Goal: Find specific page/section: Find specific page/section

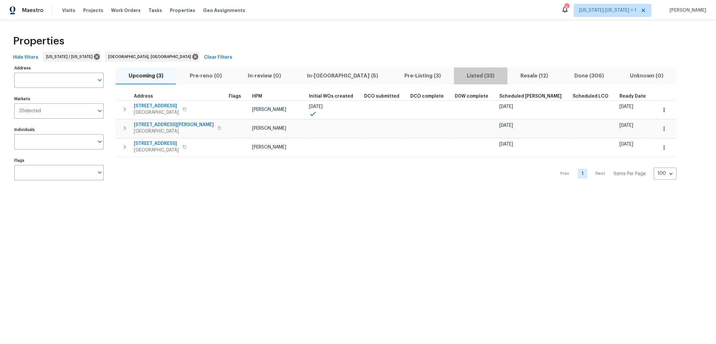
click at [457, 78] on span "Listed (33)" at bounding box center [480, 75] width 46 height 9
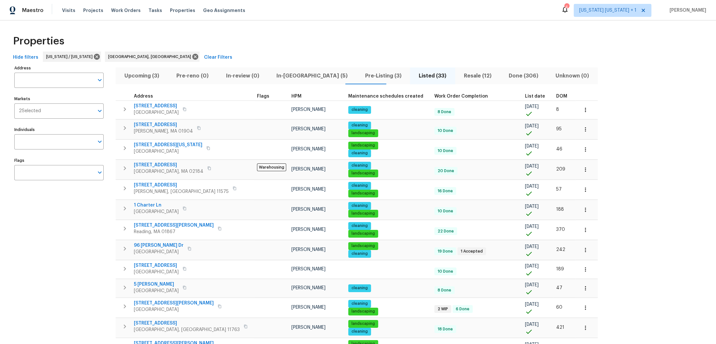
click at [459, 75] on span "Resale (12)" at bounding box center [477, 75] width 37 height 9
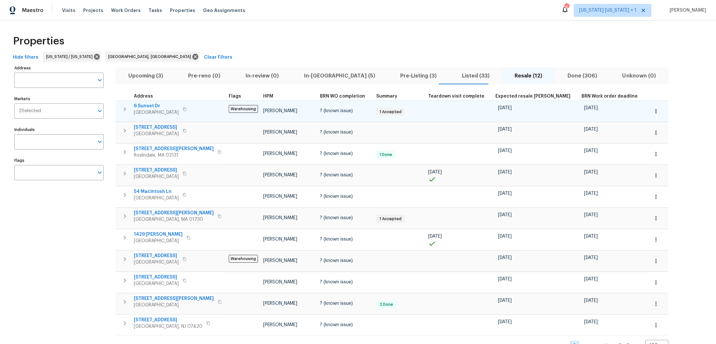
click at [145, 107] on span "6 Sunset Dr" at bounding box center [156, 106] width 45 height 6
click at [652, 111] on icon "button" at bounding box center [655, 111] width 6 height 6
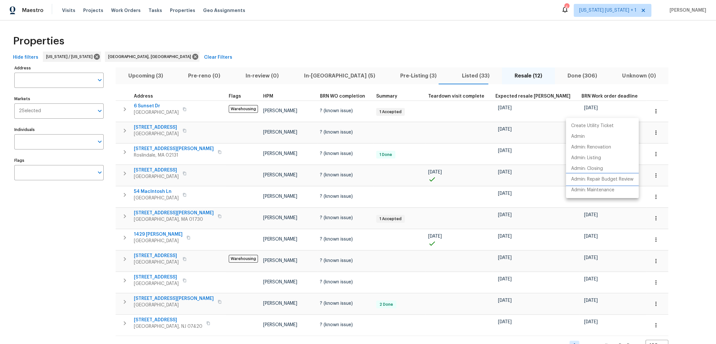
click at [592, 178] on p "Admin: Repair Budget Review" at bounding box center [602, 179] width 62 height 7
click at [165, 76] on div at bounding box center [358, 172] width 716 height 344
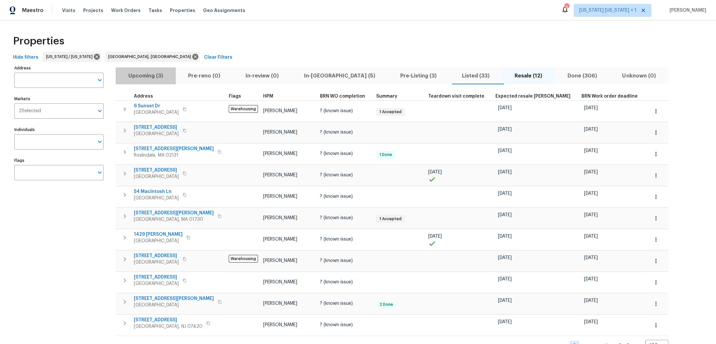
click at [160, 76] on span "Upcoming (3)" at bounding box center [145, 75] width 52 height 9
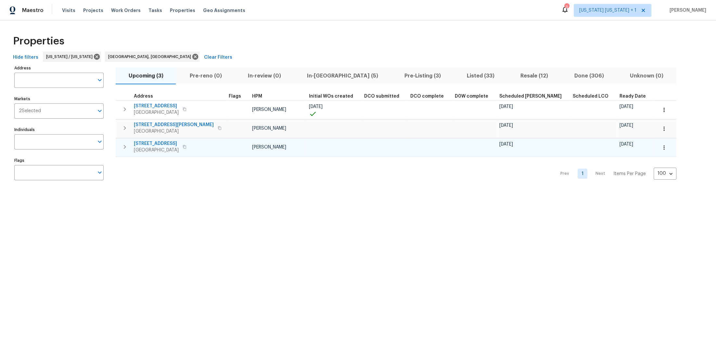
click at [124, 147] on icon "button" at bounding box center [125, 147] width 2 height 4
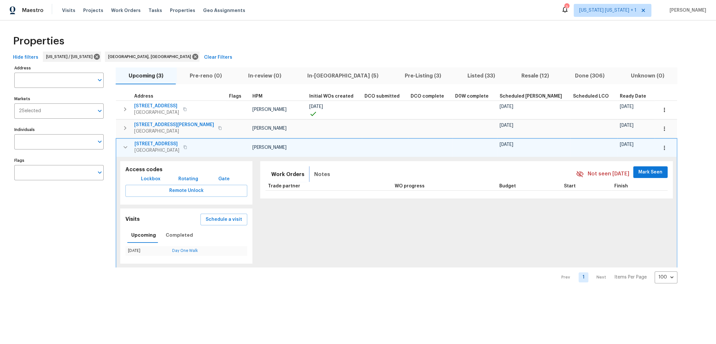
click at [314, 175] on span "Notes" at bounding box center [322, 174] width 16 height 9
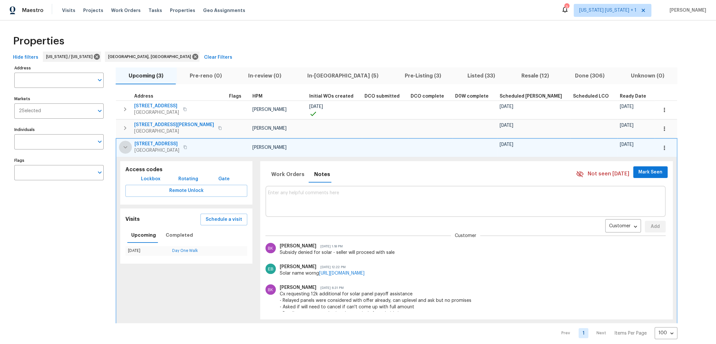
click at [123, 144] on icon "button" at bounding box center [125, 147] width 8 height 8
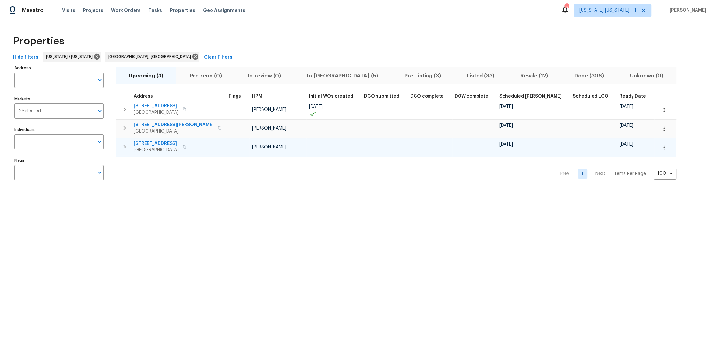
click at [307, 79] on span "In-reno (5)" at bounding box center [342, 75] width 89 height 9
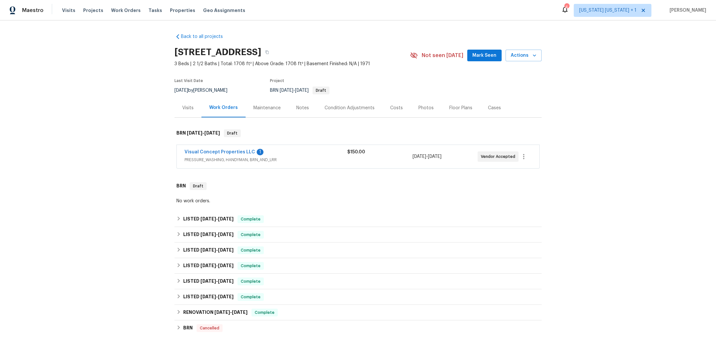
click at [335, 105] on div "Condition Adjustments" at bounding box center [349, 108] width 50 height 6
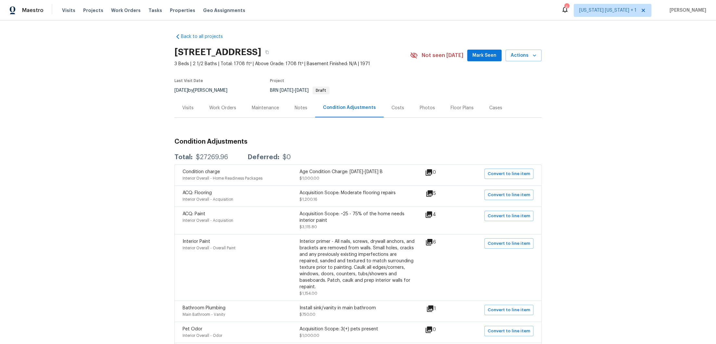
click at [395, 108] on div "Costs" at bounding box center [397, 108] width 13 height 6
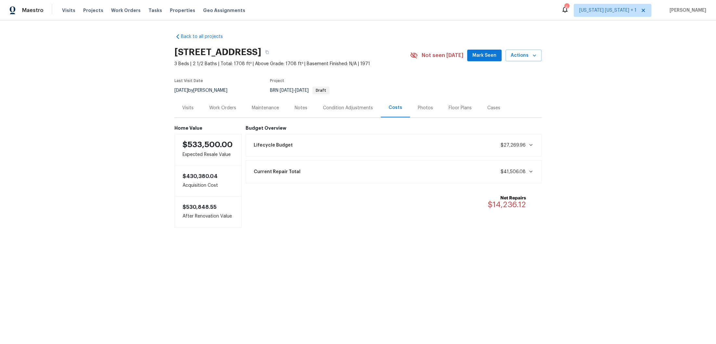
click at [294, 108] on div "Notes" at bounding box center [300, 108] width 13 height 6
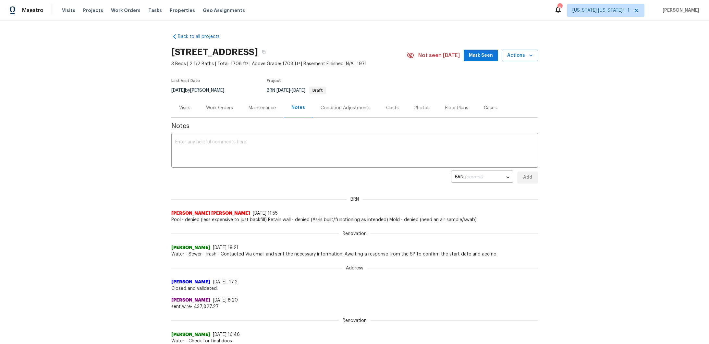
click at [335, 107] on div "Condition Adjustments" at bounding box center [346, 108] width 50 height 6
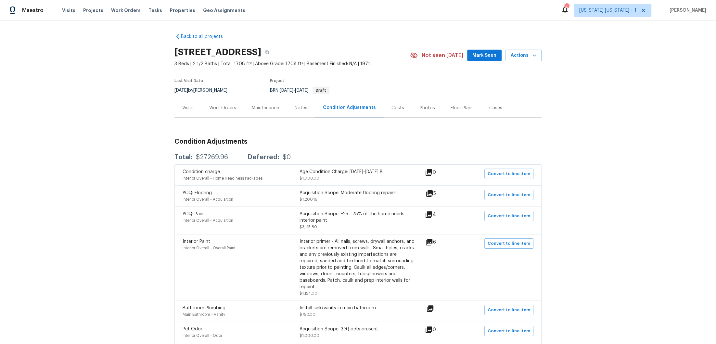
click at [216, 110] on div "Work Orders" at bounding box center [222, 108] width 27 height 6
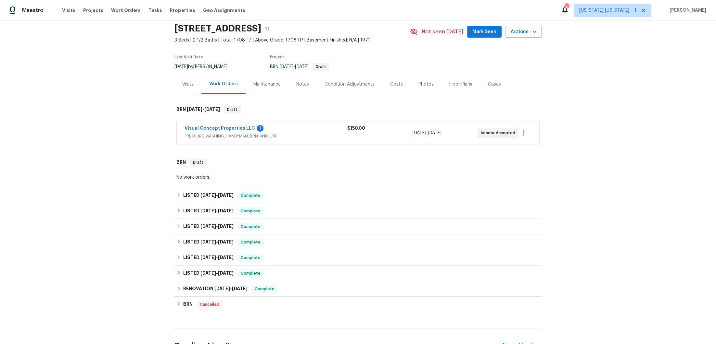
scroll to position [96, 0]
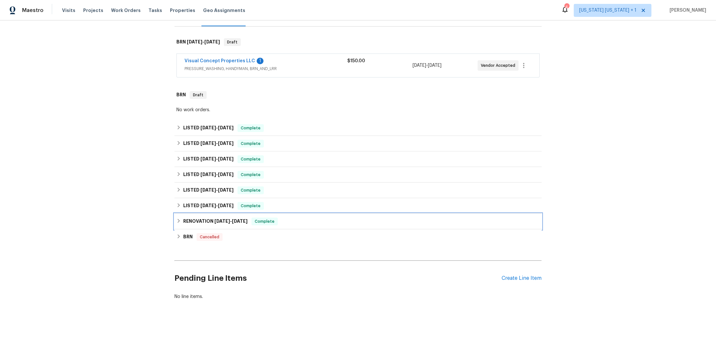
click at [177, 219] on icon at bounding box center [178, 221] width 5 height 5
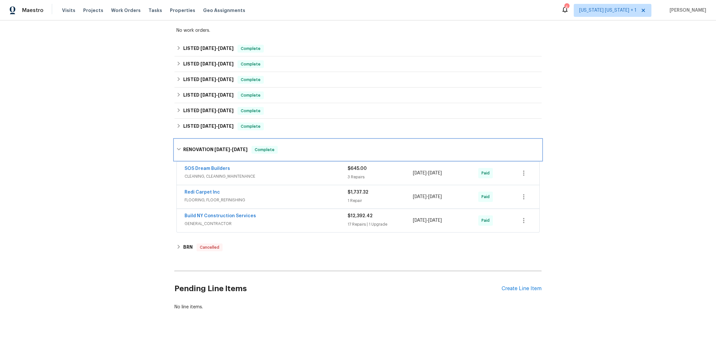
scroll to position [178, 0]
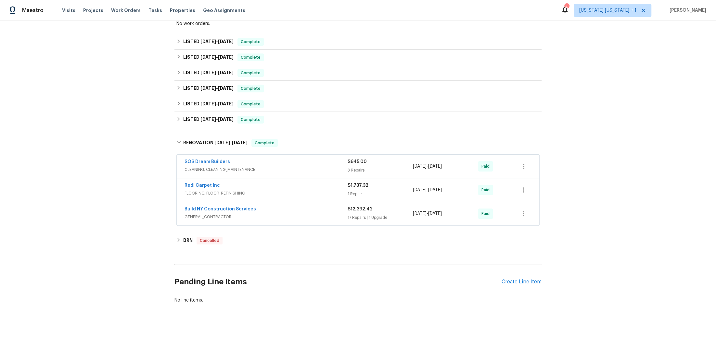
click at [307, 211] on div "Build NY Construction Services" at bounding box center [265, 210] width 163 height 8
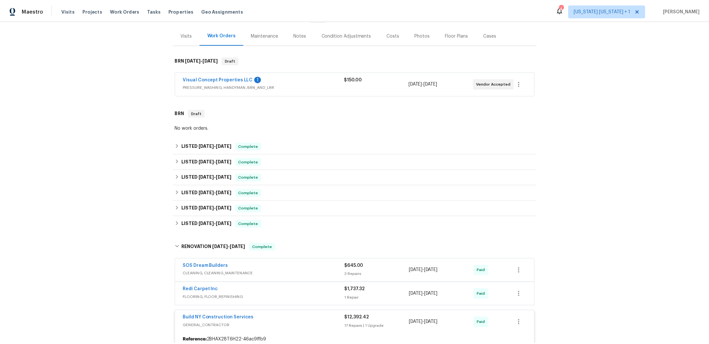
scroll to position [0, 0]
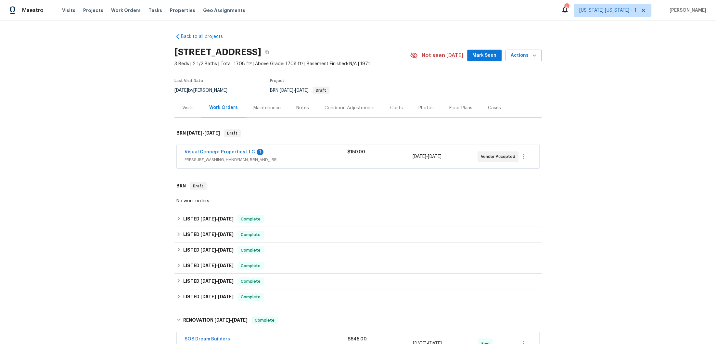
click at [293, 104] on div "Notes" at bounding box center [302, 107] width 28 height 19
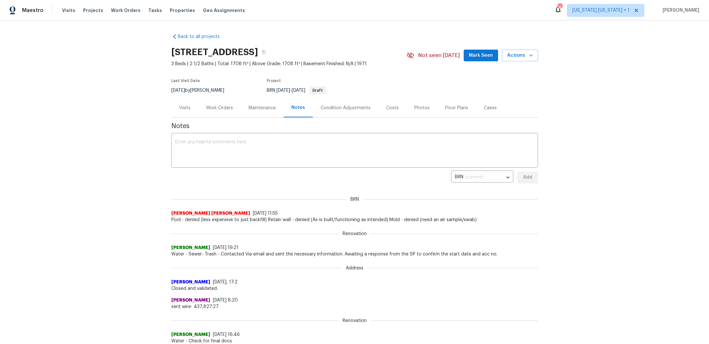
click at [217, 106] on div "Work Orders" at bounding box center [219, 108] width 27 height 6
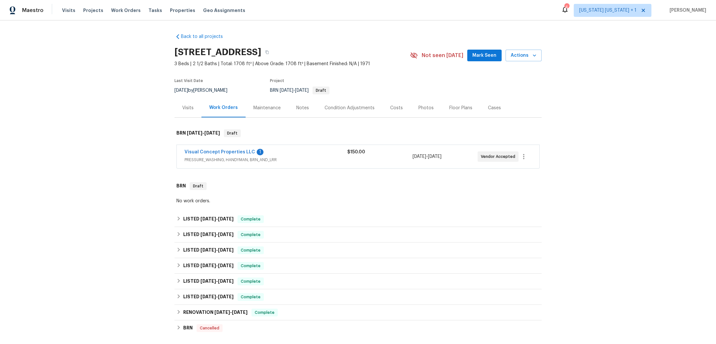
click at [305, 155] on div "Visual Concept Properties LLC 1" at bounding box center [265, 153] width 163 height 8
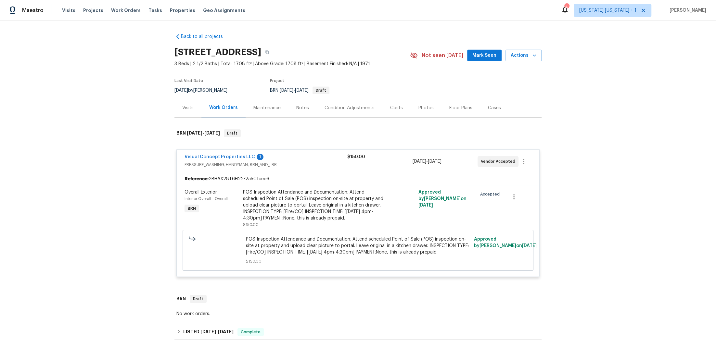
click at [304, 159] on div "Visual Concept Properties LLC 1" at bounding box center [265, 158] width 163 height 8
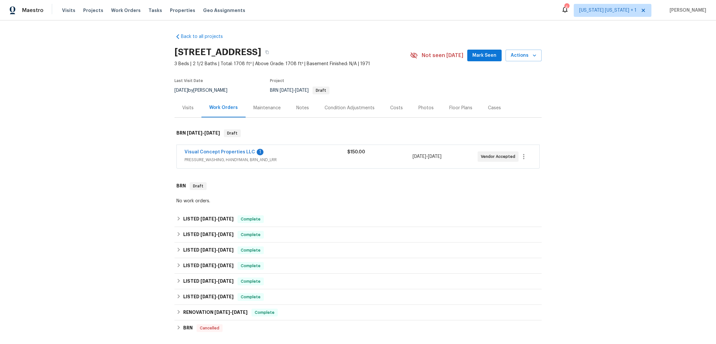
click at [304, 151] on div "Visual Concept Properties LLC 1" at bounding box center [265, 153] width 163 height 8
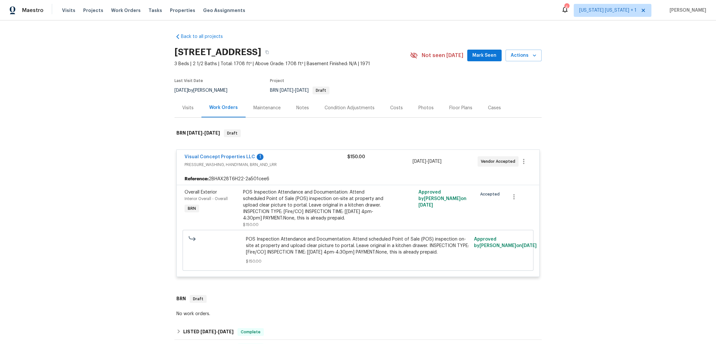
click at [312, 158] on div "Visual Concept Properties LLC 1" at bounding box center [265, 158] width 163 height 8
